Goal: Find specific page/section: Find specific page/section

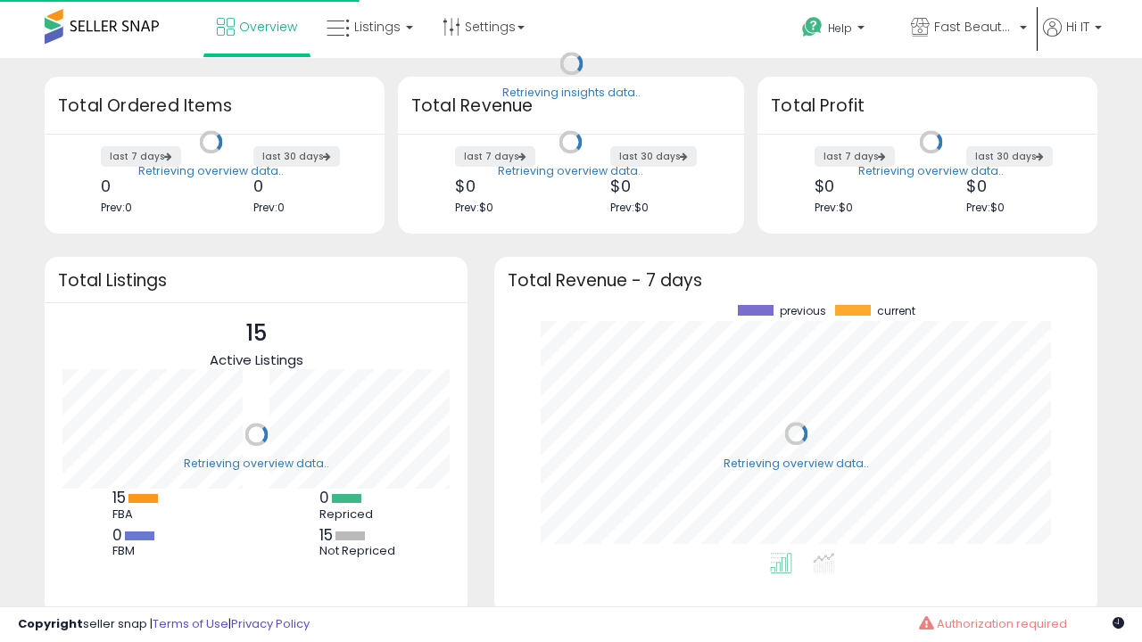
scroll to position [248, 567]
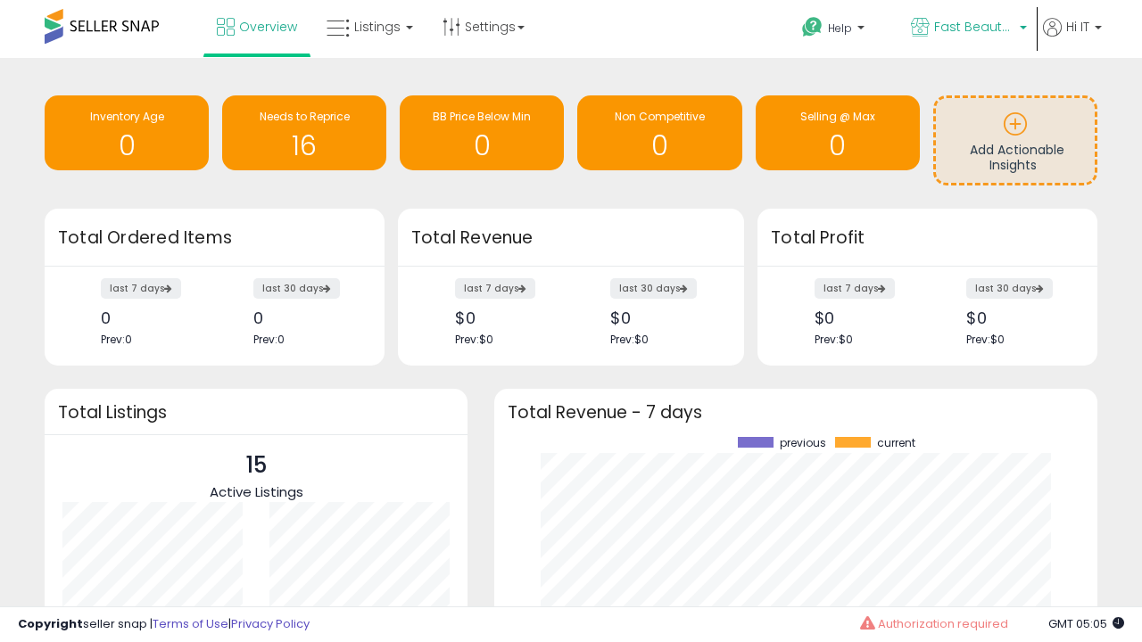
click at [967, 29] on span "Fast Beauty ([GEOGRAPHIC_DATA])" at bounding box center [974, 27] width 80 height 18
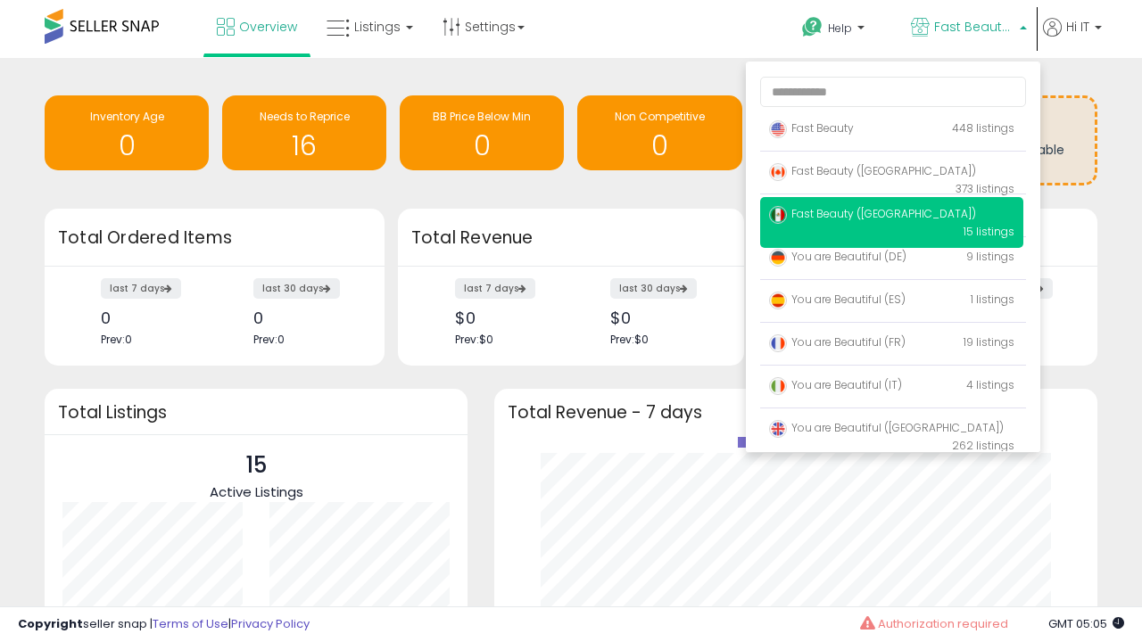
click at [891, 174] on span "Fast Beauty ([GEOGRAPHIC_DATA])" at bounding box center [872, 170] width 207 height 15
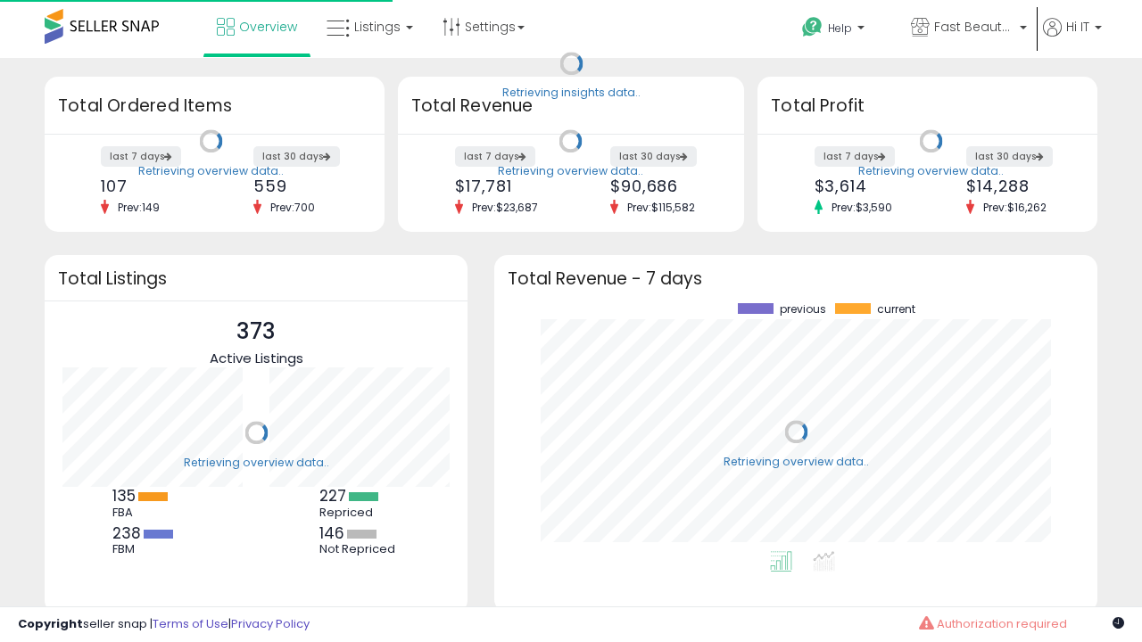
scroll to position [248, 567]
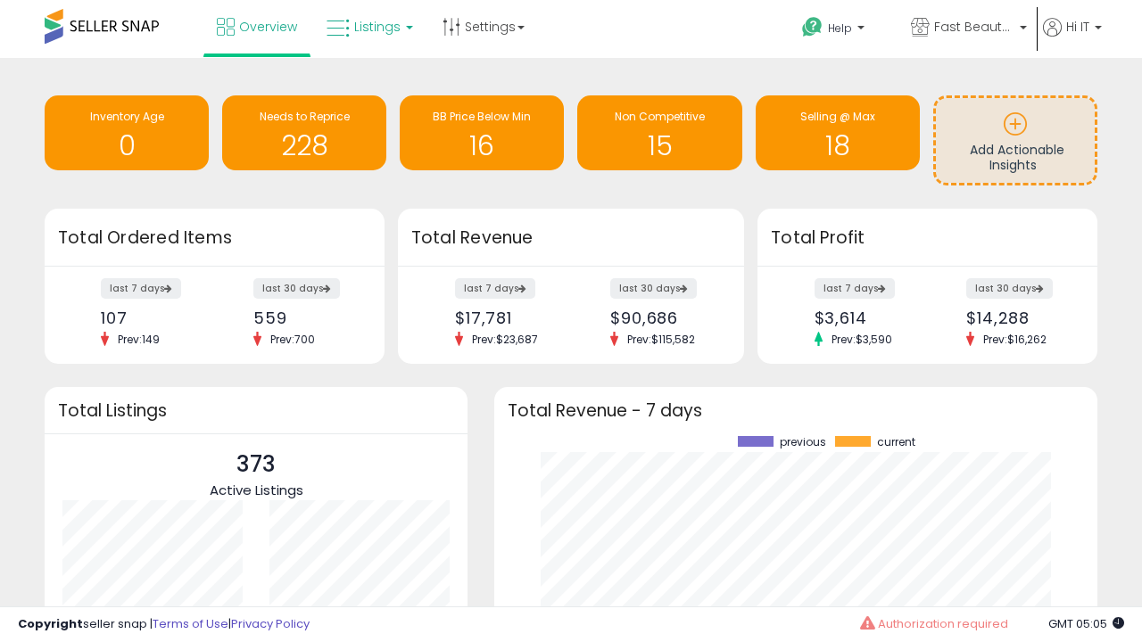
click at [368, 27] on span "Listings" at bounding box center [377, 27] width 46 height 18
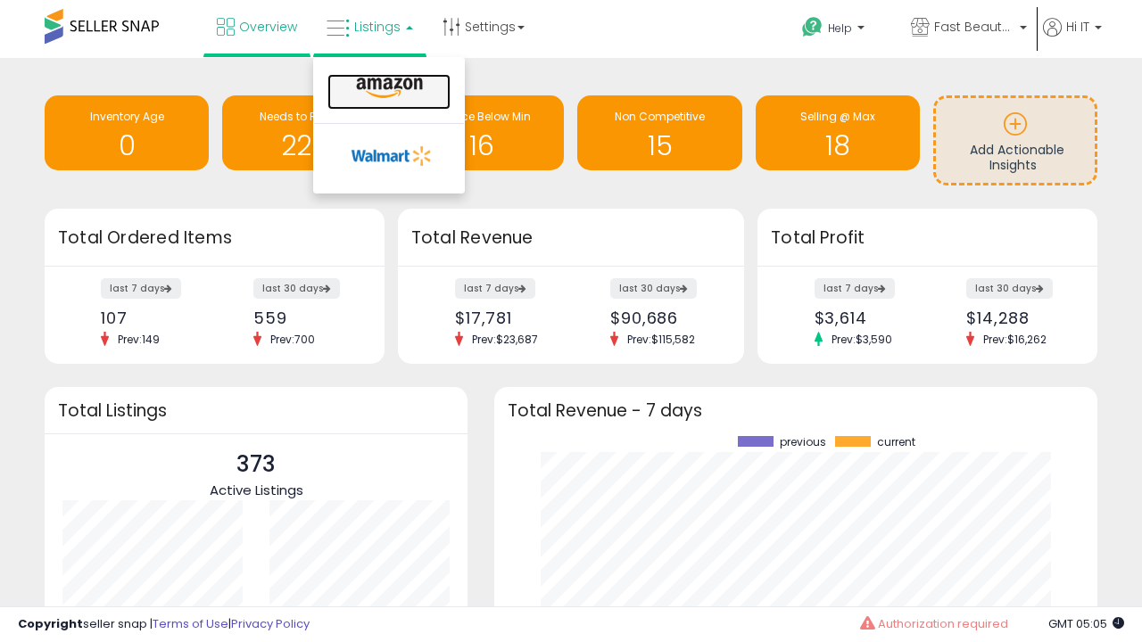
click at [387, 88] on icon at bounding box center [390, 88] width 78 height 23
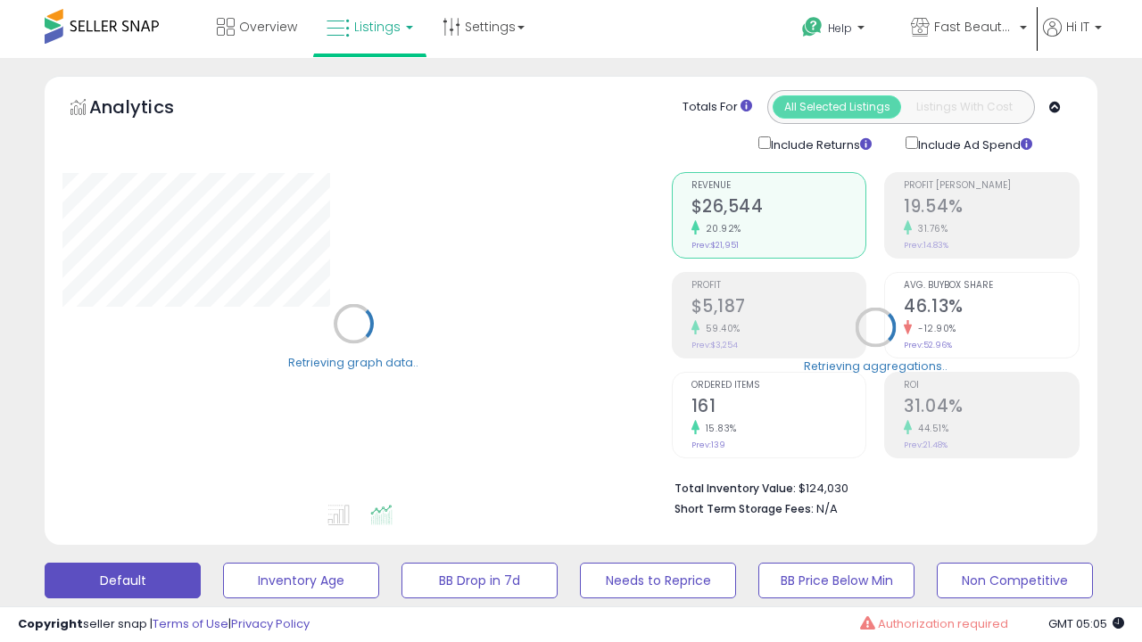
click at [223, 563] on button "All_Inventory" at bounding box center [301, 581] width 156 height 36
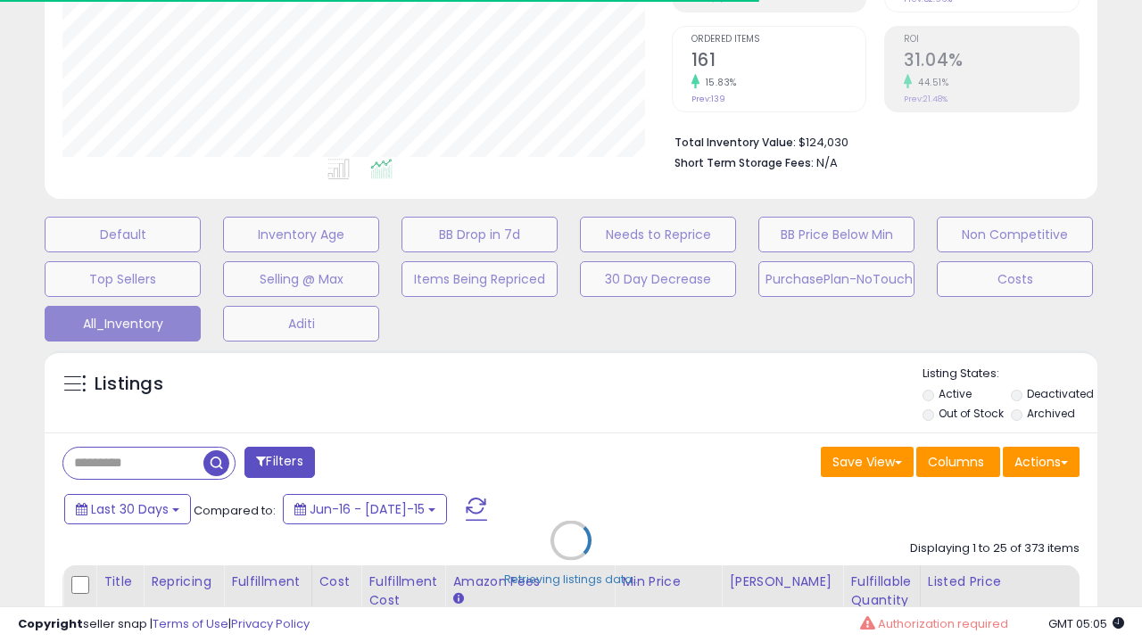
scroll to position [227, 0]
